Goal: Transaction & Acquisition: Purchase product/service

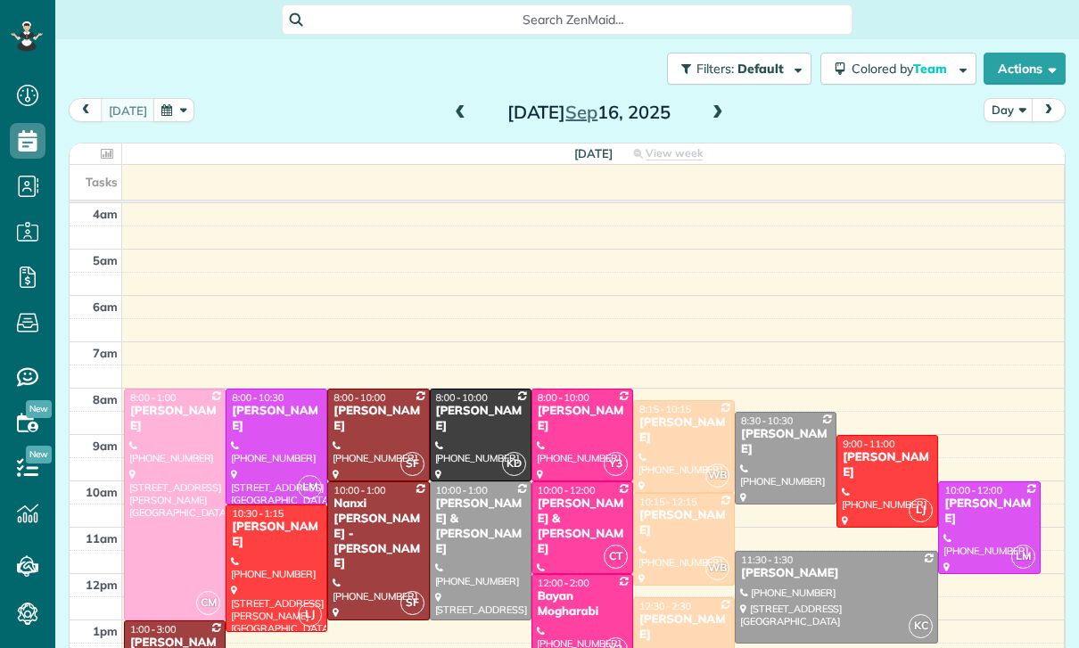
scroll to position [140, 0]
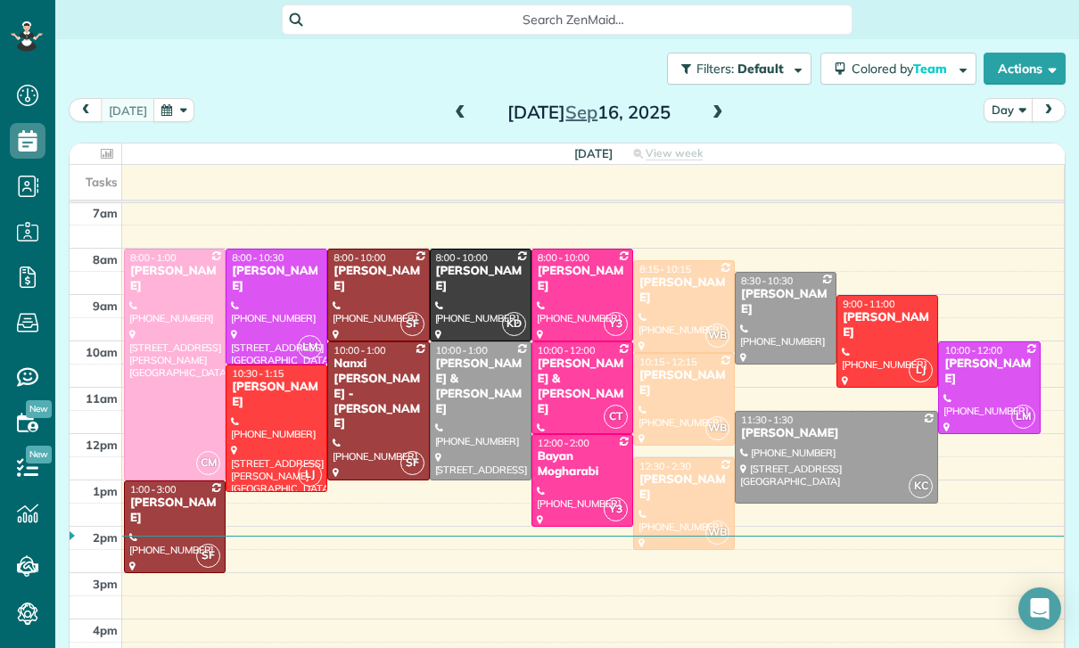
click at [173, 120] on button "button" at bounding box center [173, 110] width 41 height 24
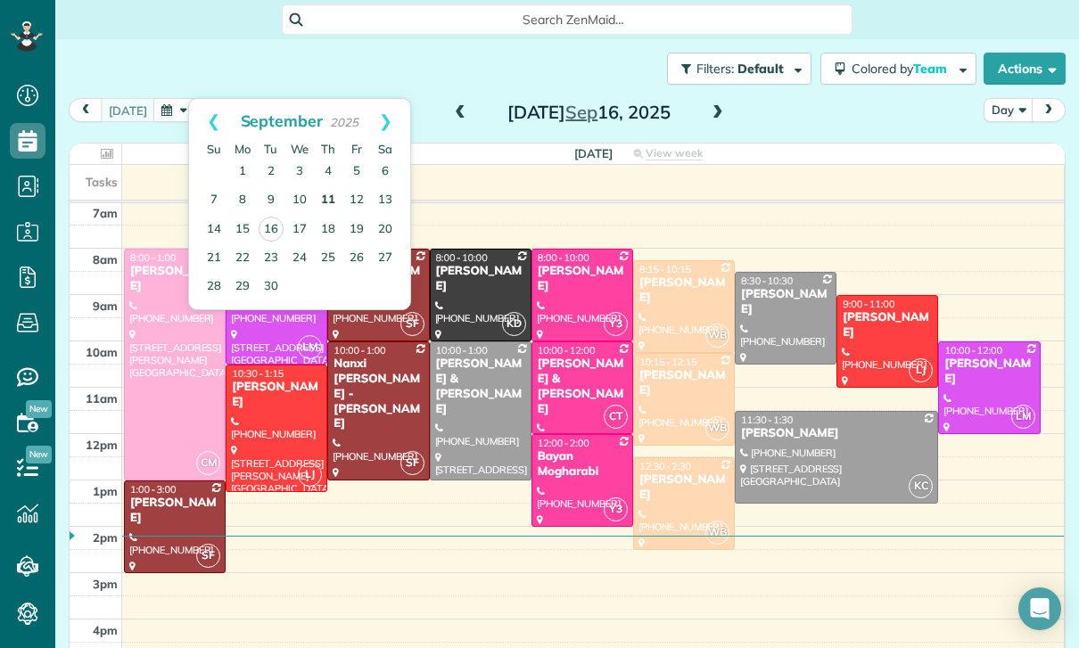
click at [325, 203] on link "11" at bounding box center [328, 200] width 29 height 29
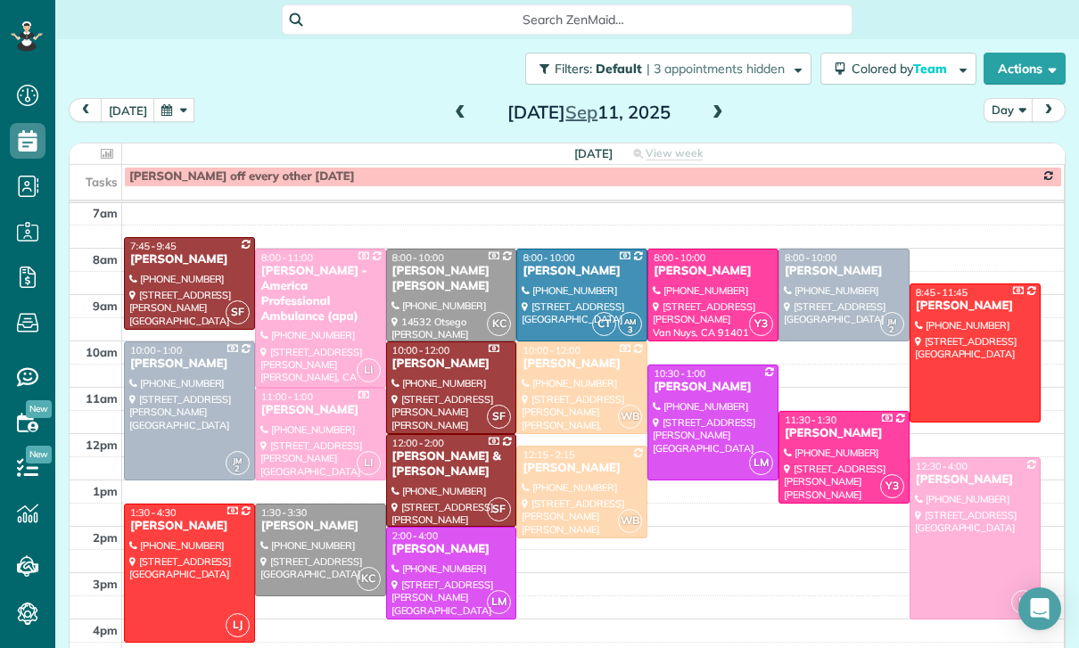
click at [573, 477] on div at bounding box center [581, 492] width 129 height 91
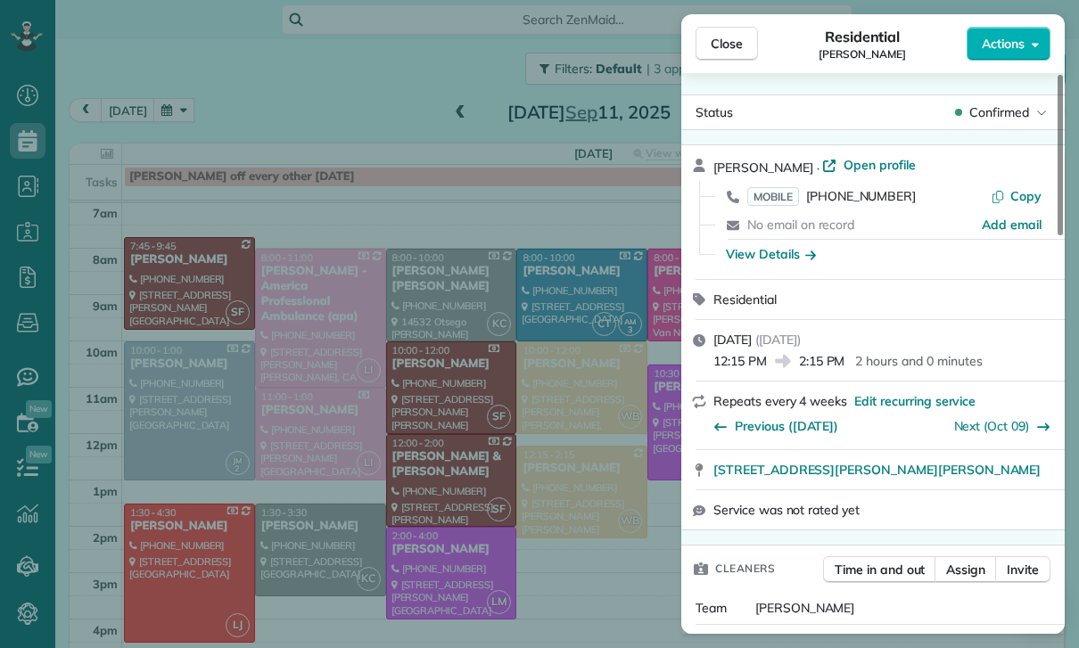
click at [251, 94] on div "Close Residential [PERSON_NAME] Actions Status Confirmed [PERSON_NAME] · Open p…" at bounding box center [539, 324] width 1079 height 648
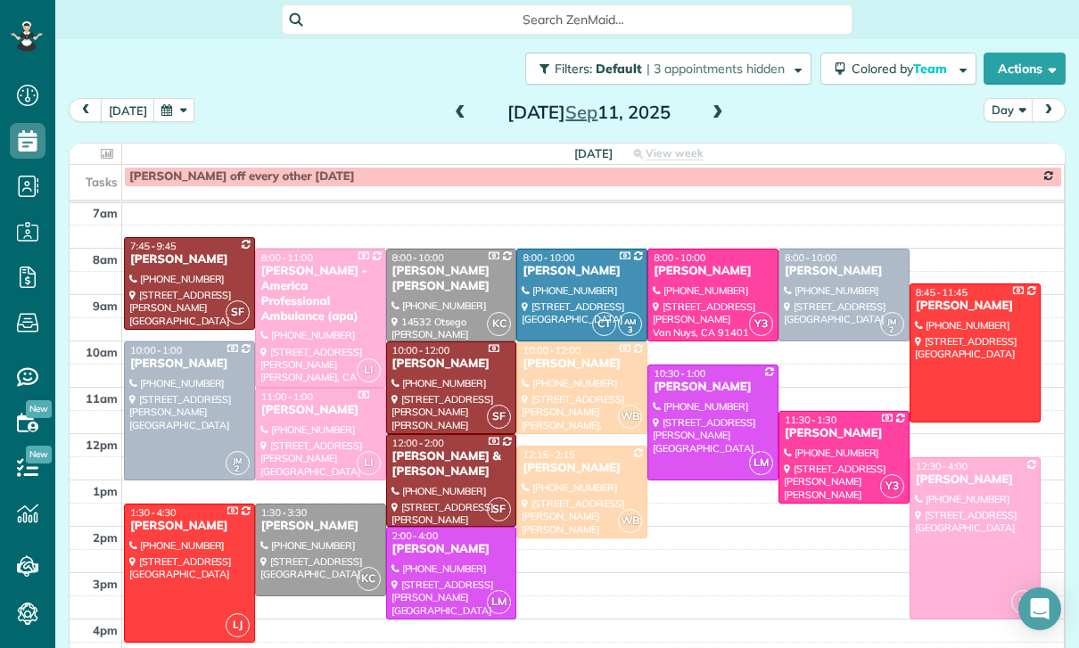
click at [163, 109] on button "button" at bounding box center [173, 110] width 41 height 24
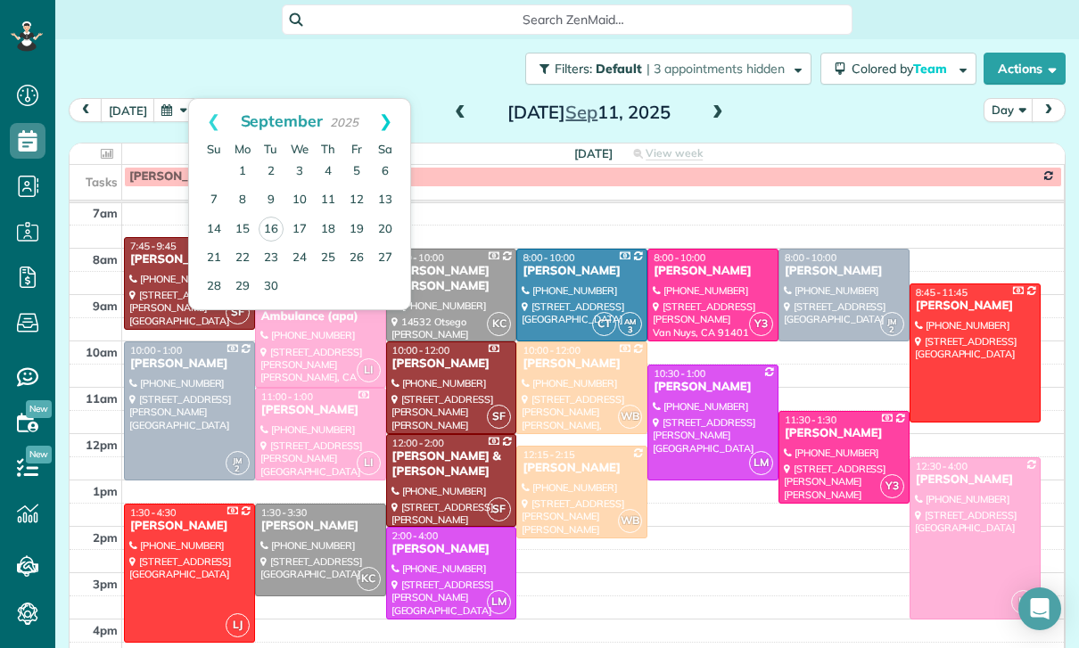
click at [391, 127] on link "Next" at bounding box center [385, 121] width 49 height 45
click at [335, 201] on link "9" at bounding box center [328, 200] width 29 height 29
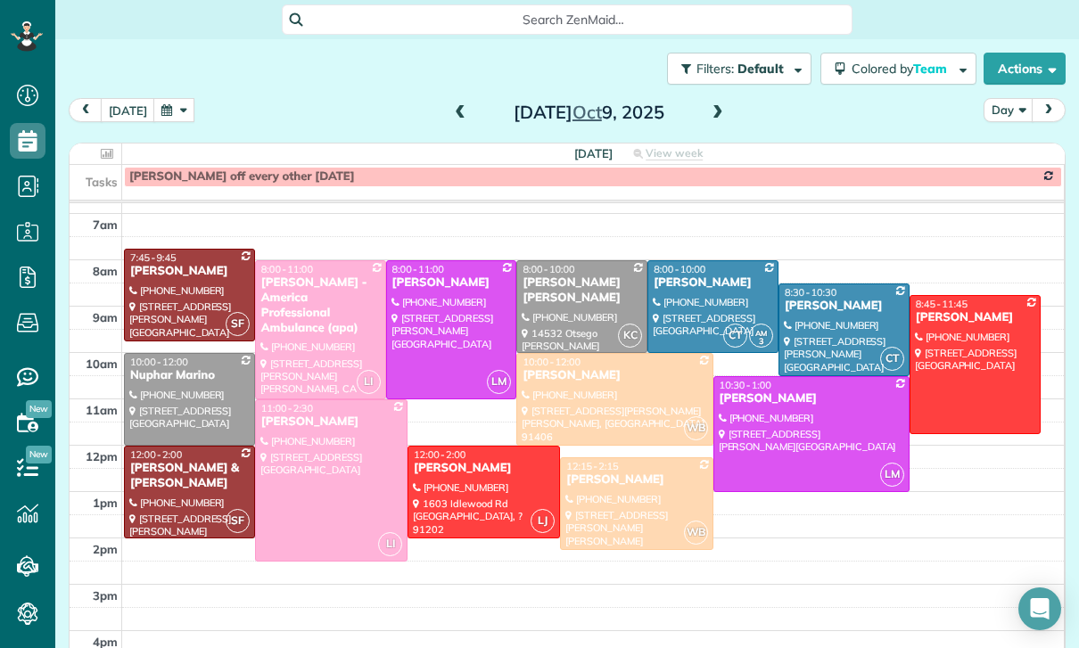
scroll to position [140, 0]
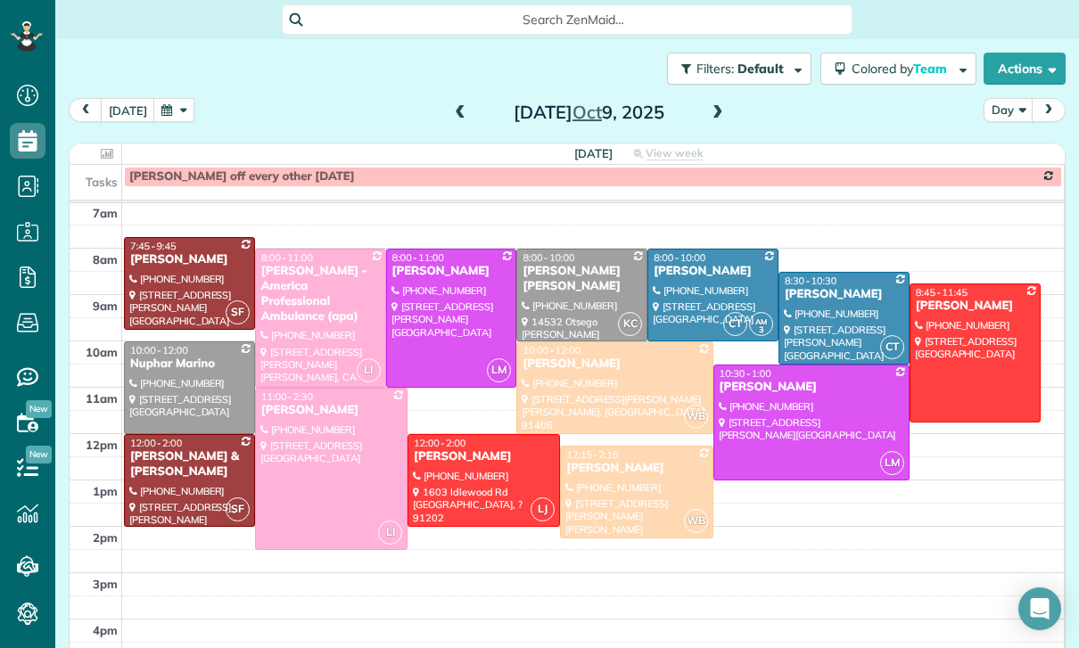
click at [175, 113] on button "button" at bounding box center [173, 110] width 41 height 24
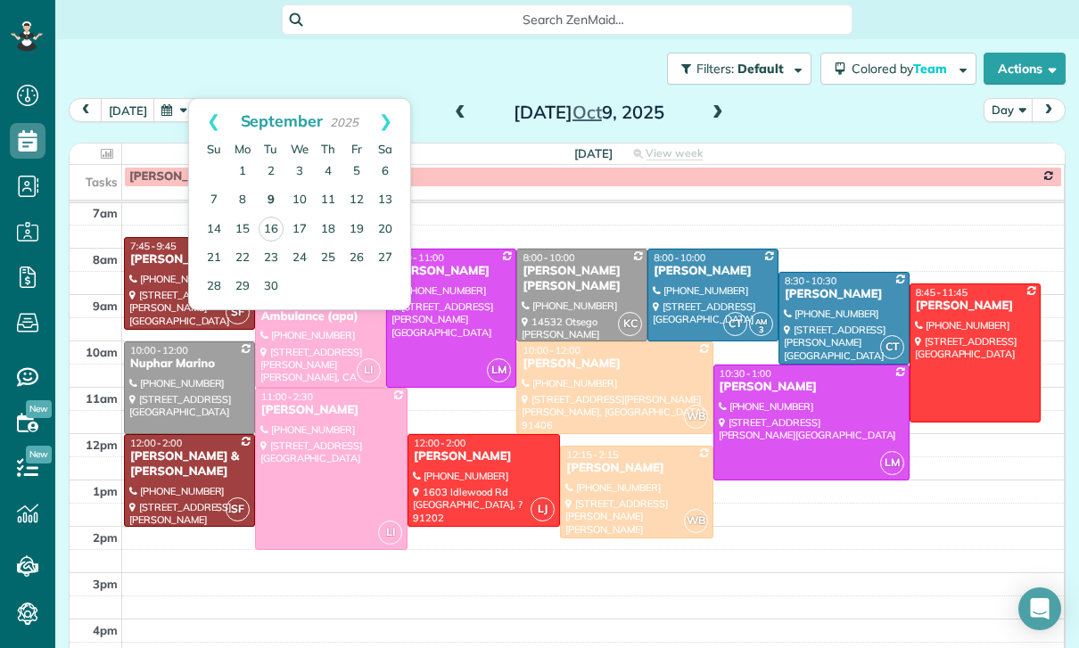
click at [263, 194] on link "9" at bounding box center [271, 200] width 29 height 29
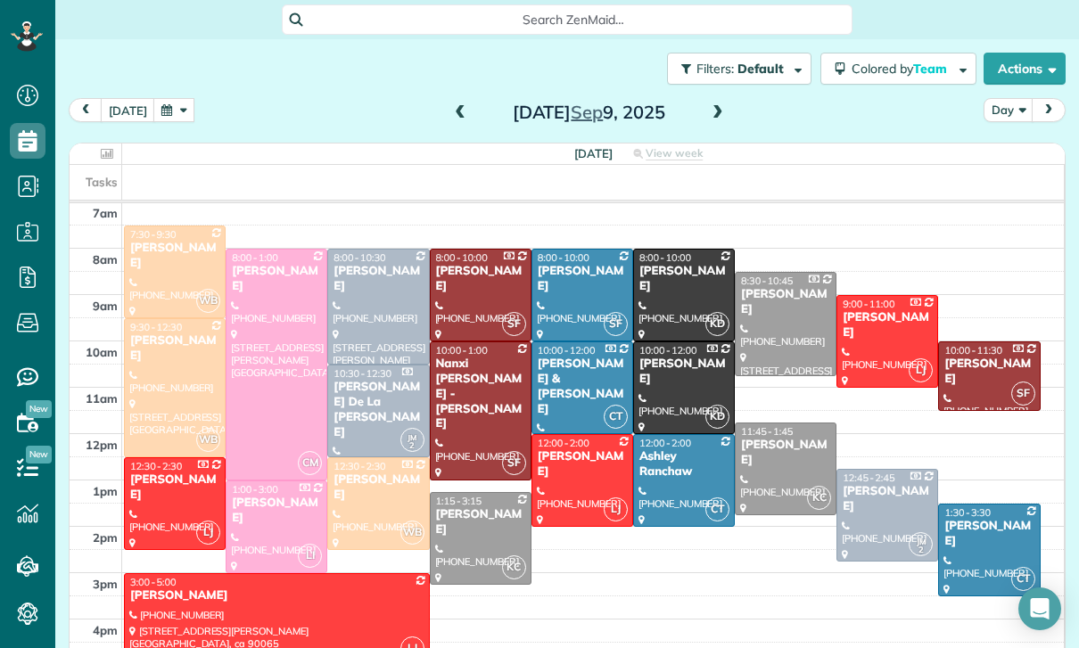
click at [150, 366] on div at bounding box center [175, 387] width 100 height 137
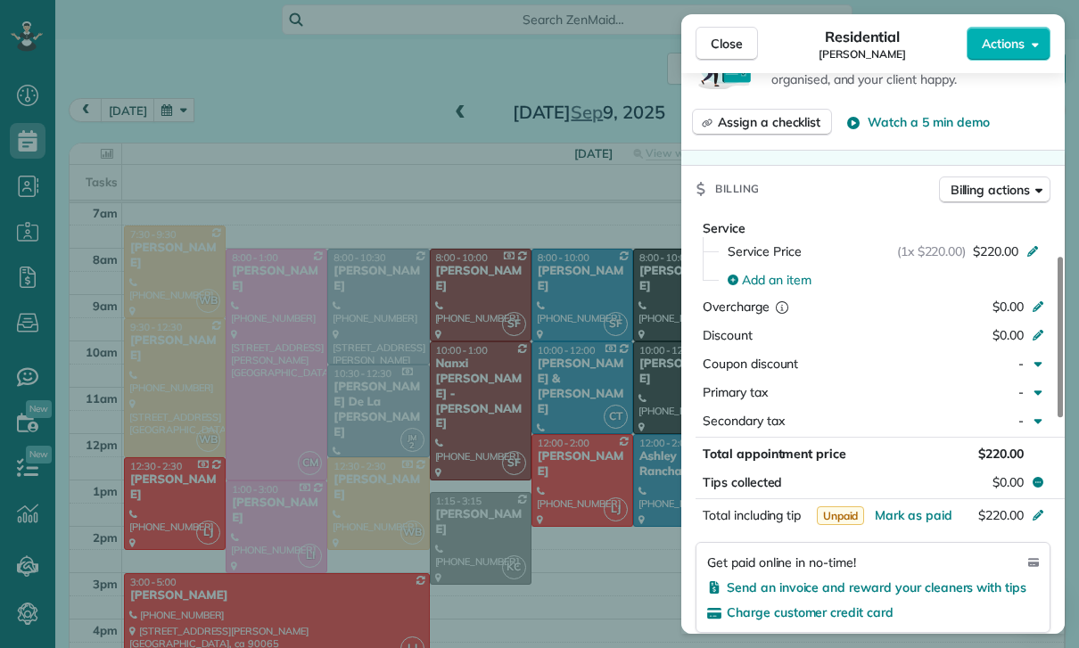
scroll to position [755, 0]
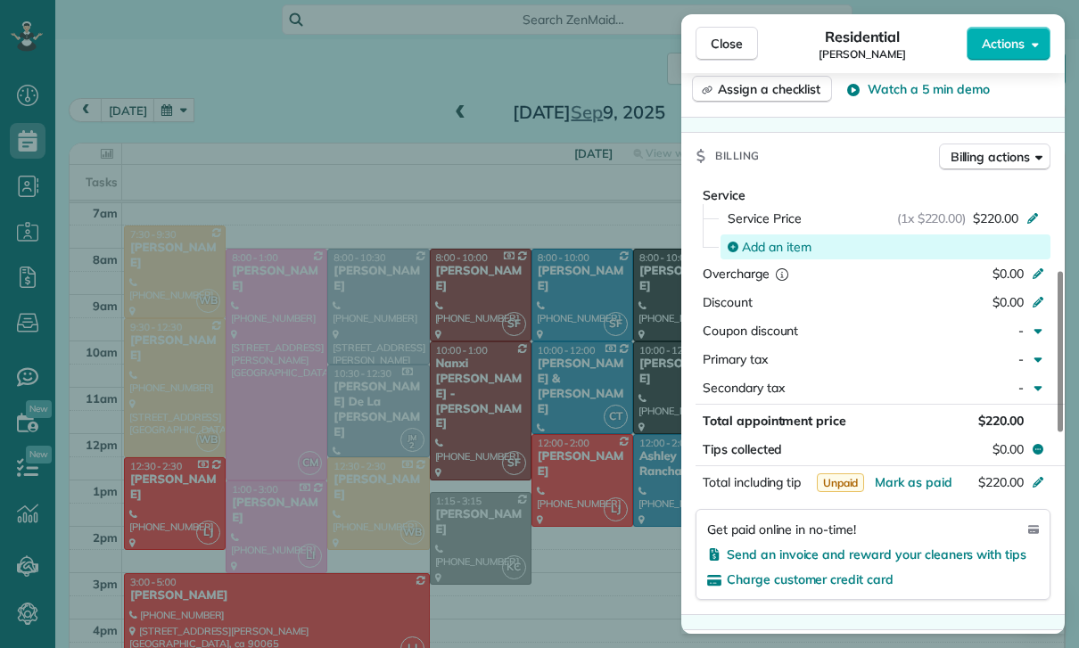
click at [764, 245] on span "Add an item" at bounding box center [777, 247] width 70 height 18
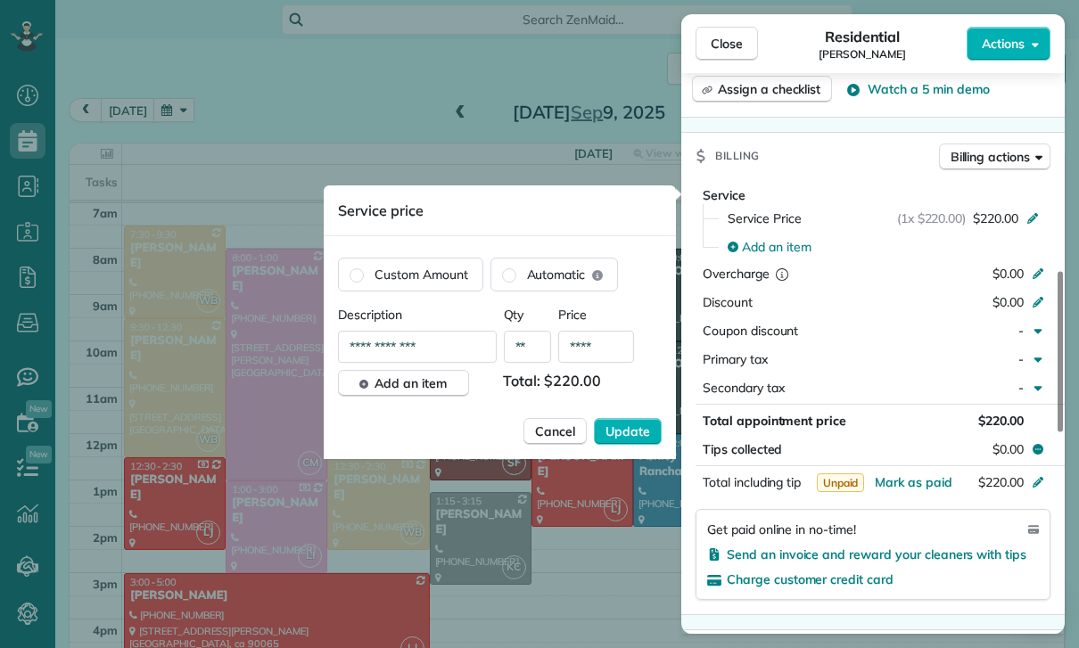
click at [600, 346] on input "****" at bounding box center [596, 347] width 76 height 32
type input "**"
type input "****"
click at [644, 427] on span "Update" at bounding box center [627, 432] width 45 height 18
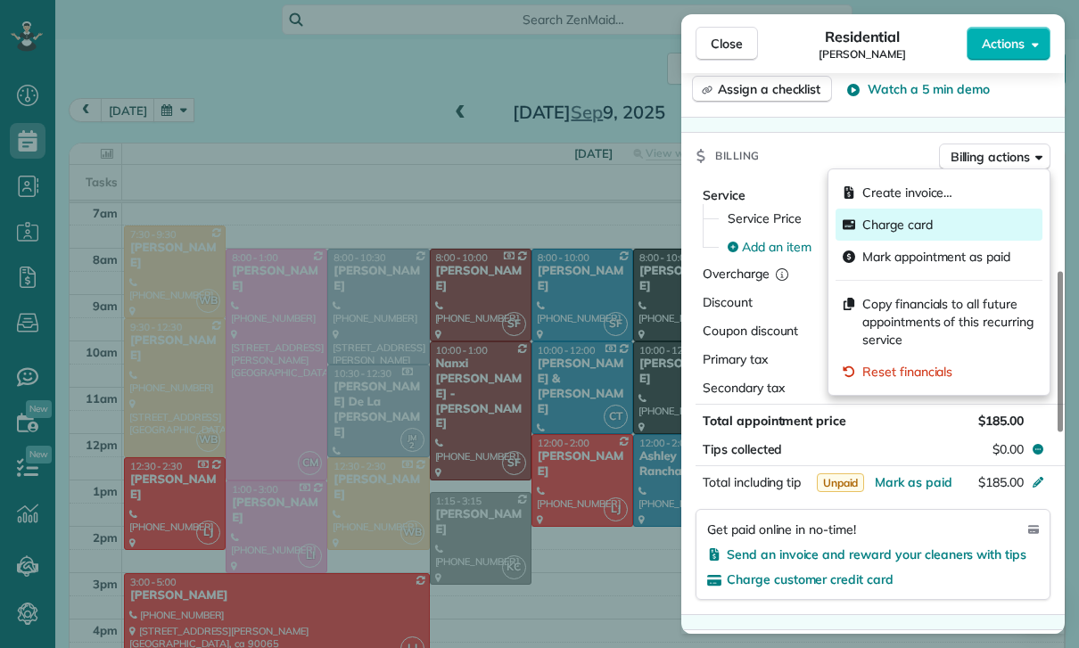
click at [916, 222] on span "Charge card" at bounding box center [897, 225] width 70 height 18
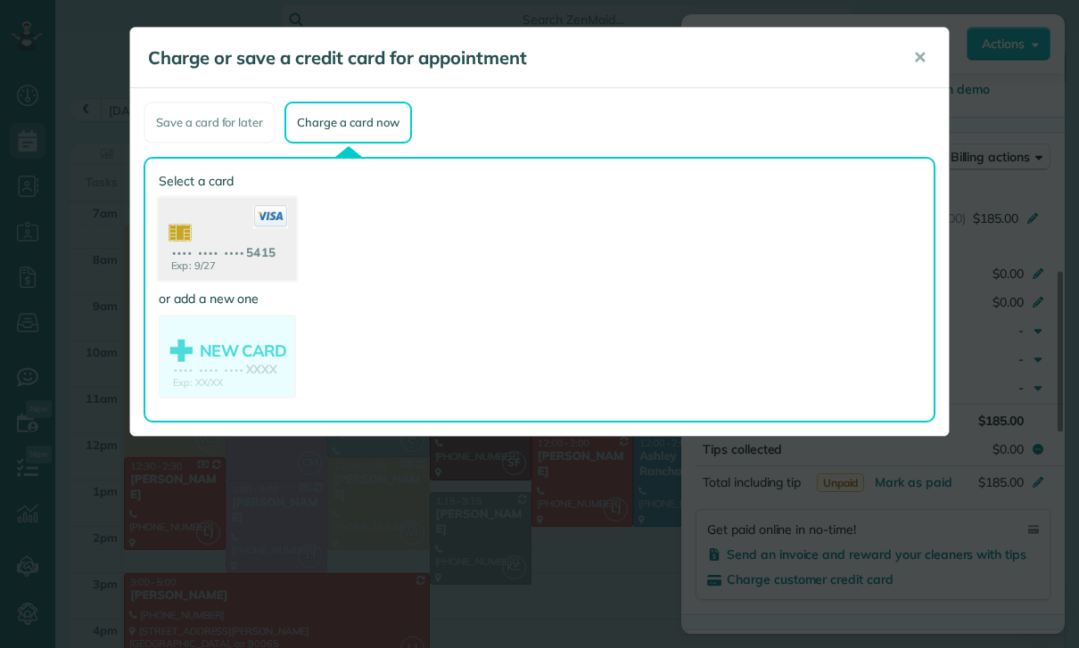
click at [230, 244] on use at bounding box center [227, 241] width 137 height 86
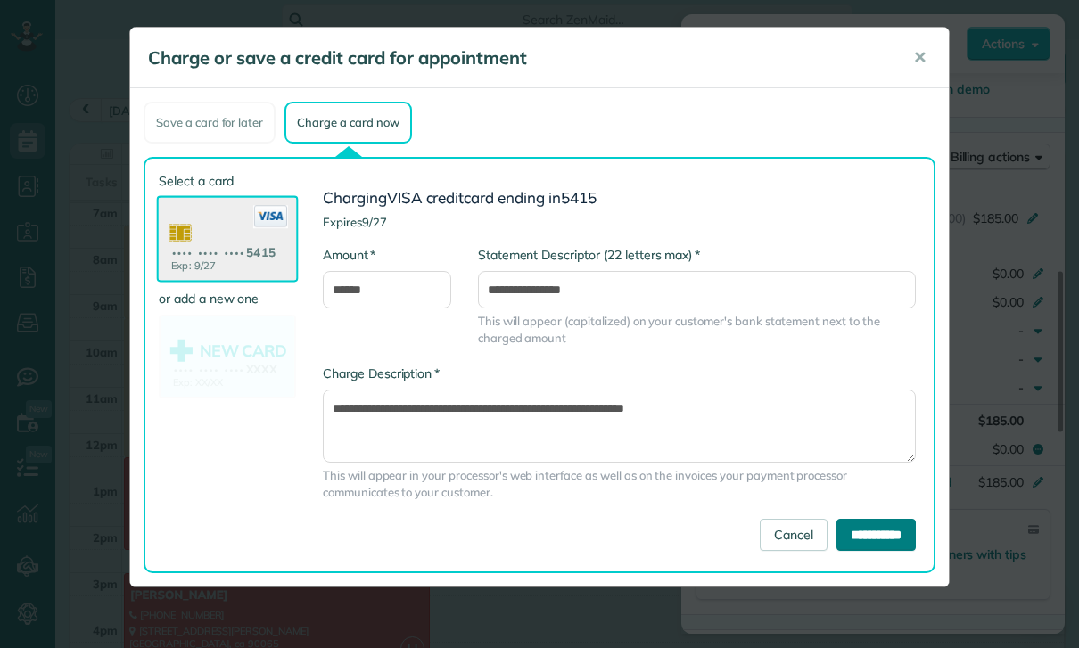
click at [863, 532] on input "**********" at bounding box center [875, 535] width 79 height 32
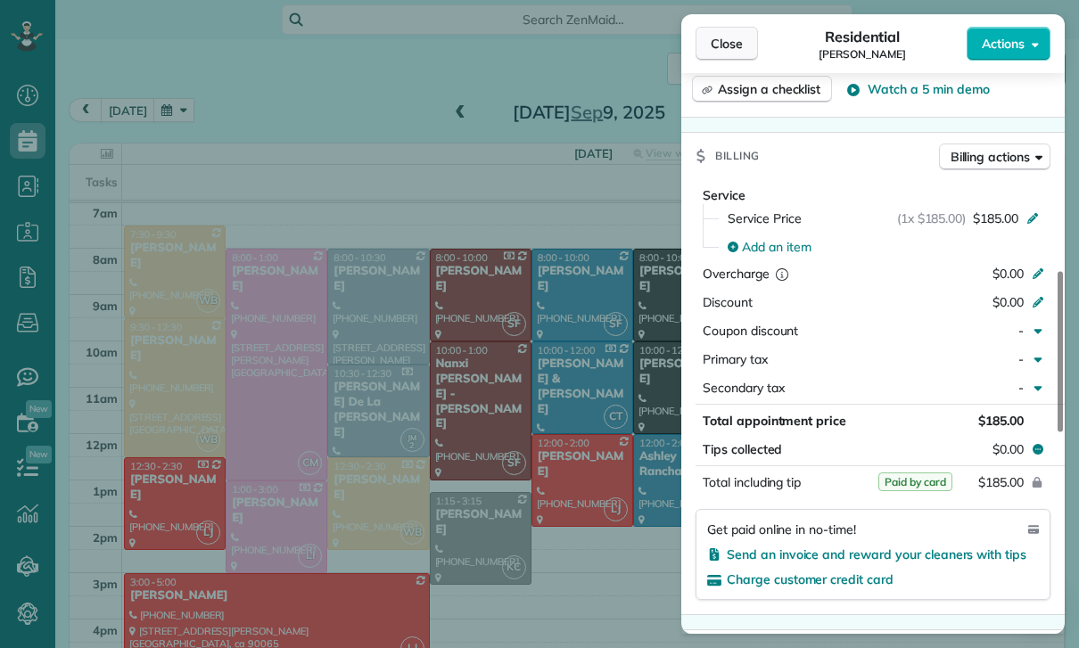
click at [714, 43] on span "Close" at bounding box center [727, 44] width 32 height 18
